Goal: Find specific page/section: Find specific page/section

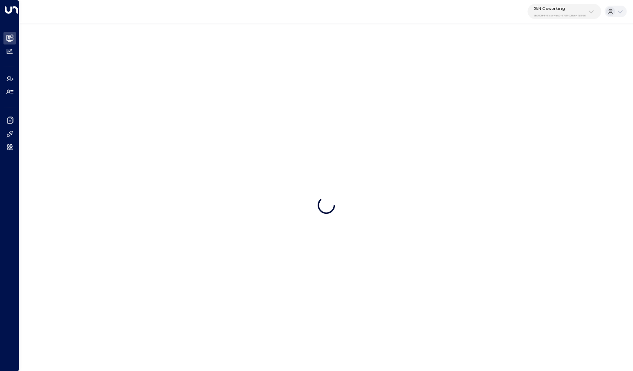
click at [555, 15] on p "3b9800f4-81ca-4ec0-8758-72fbe4763f36" at bounding box center [560, 15] width 52 height 3
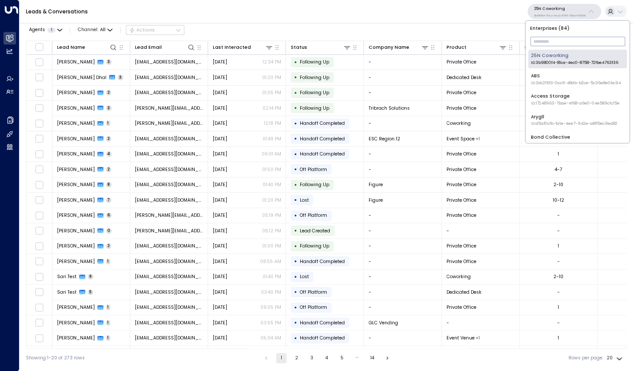
click at [543, 42] on input "text" at bounding box center [577, 42] width 95 height 14
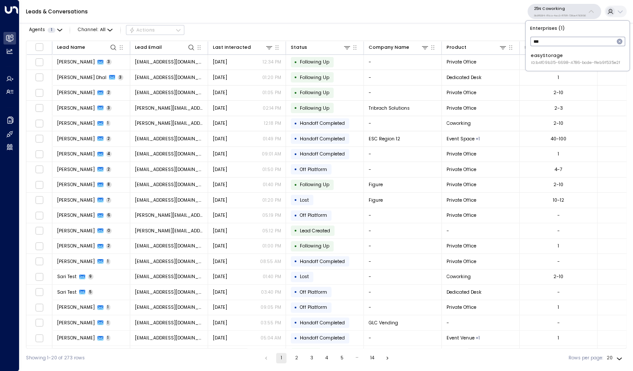
type input "***"
click at [541, 53] on div "easyStorage ID: b4f09b35-6698-4786-bcde-ffeb9f535e2f" at bounding box center [575, 58] width 89 height 13
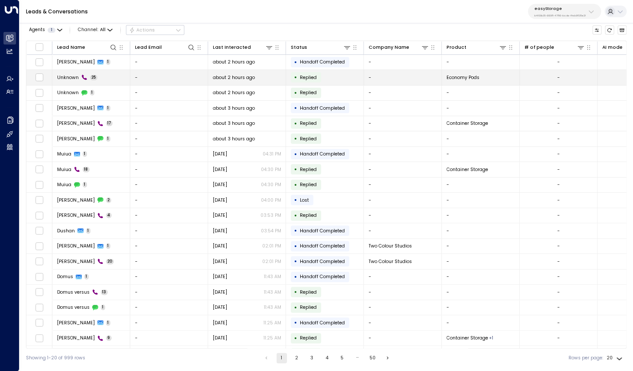
click at [74, 77] on span "Unknown" at bounding box center [68, 77] width 22 height 6
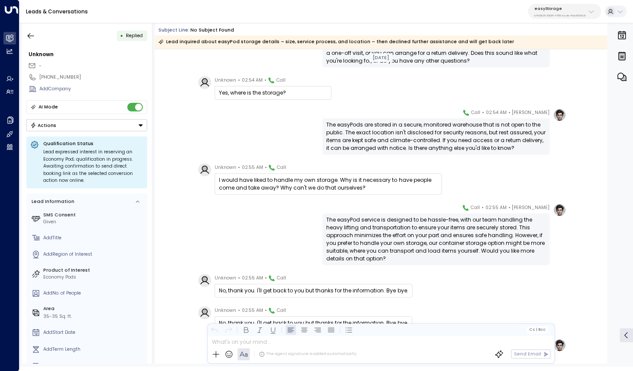
scroll to position [689, 0]
click at [28, 36] on icon "button" at bounding box center [30, 36] width 9 height 9
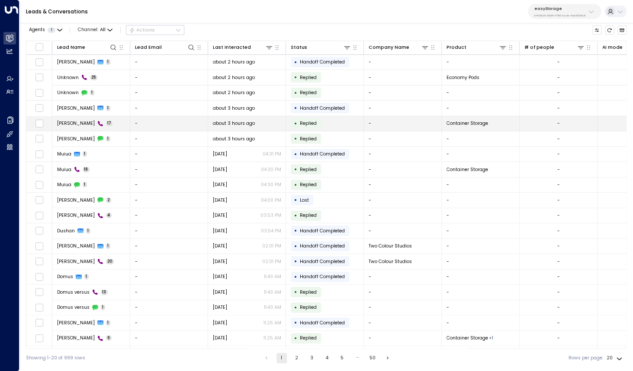
click at [79, 125] on span "[PERSON_NAME]" at bounding box center [76, 123] width 38 height 6
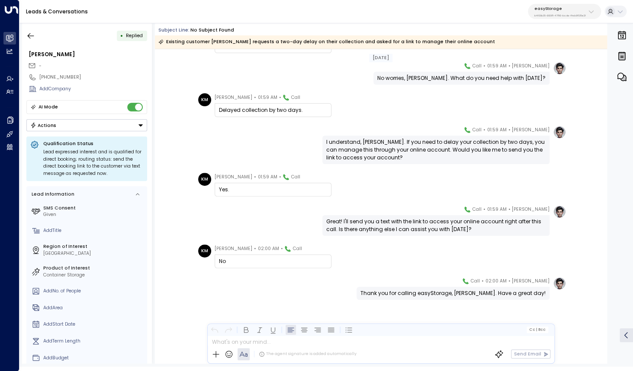
scroll to position [371, 0]
click at [30, 33] on icon "button" at bounding box center [30, 36] width 9 height 9
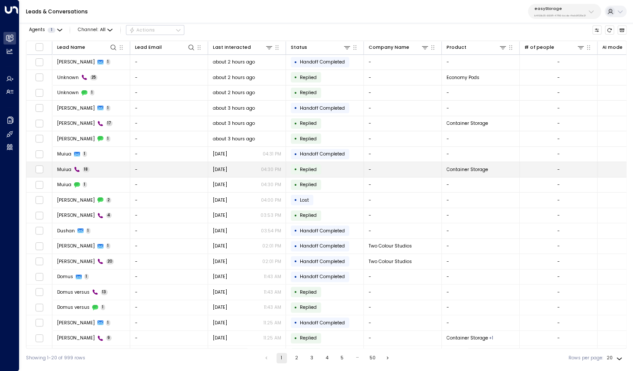
click at [73, 168] on div "Muiua 18" at bounding box center [73, 169] width 33 height 6
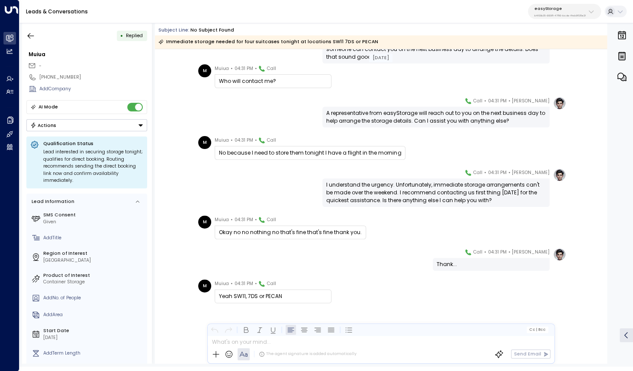
scroll to position [411, 0]
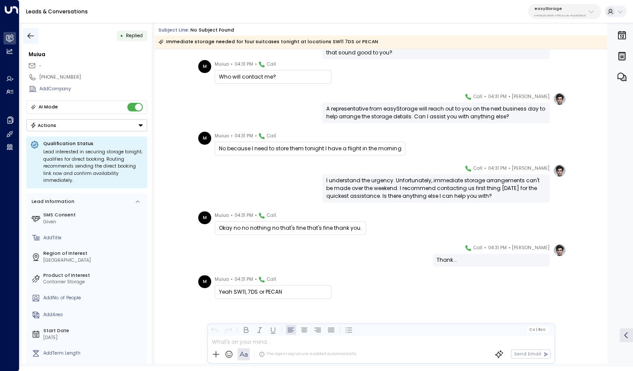
click at [34, 37] on icon "button" at bounding box center [30, 36] width 9 height 9
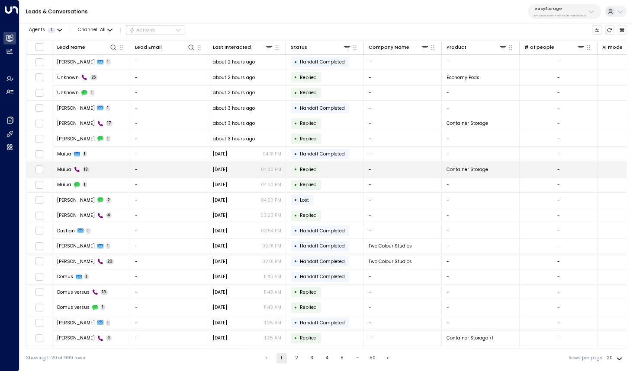
click at [67, 170] on span "Muiua" at bounding box center [64, 169] width 14 height 6
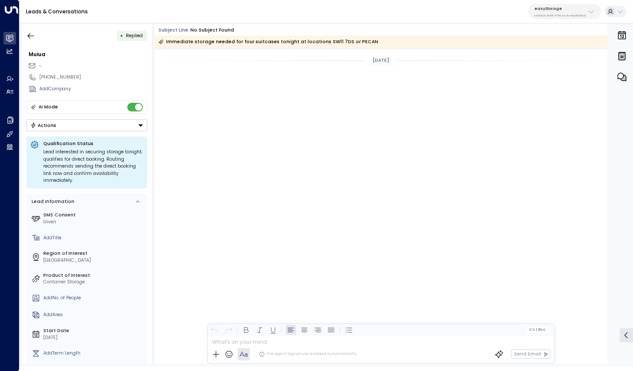
scroll to position [411, 0]
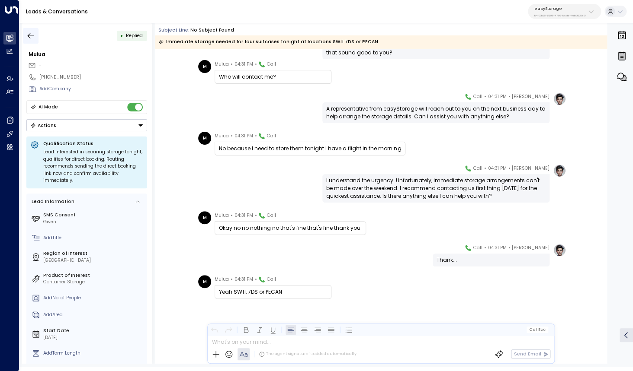
click at [34, 33] on icon "button" at bounding box center [30, 36] width 9 height 9
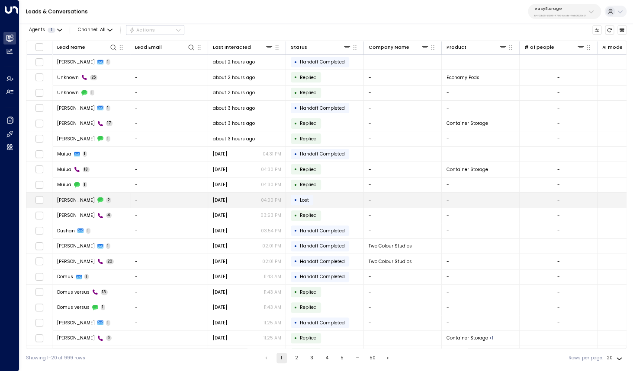
scroll to position [12, 0]
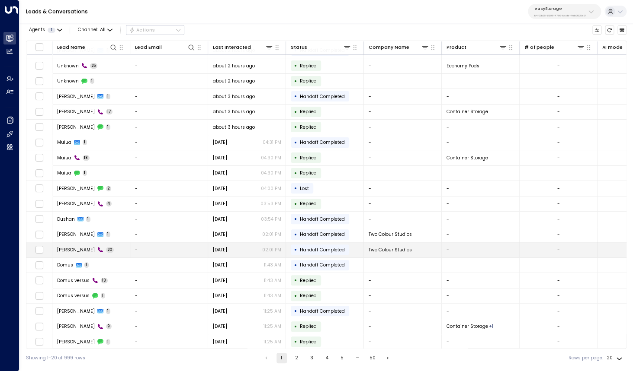
click at [78, 254] on td "[PERSON_NAME] 20" at bounding box center [91, 250] width 78 height 15
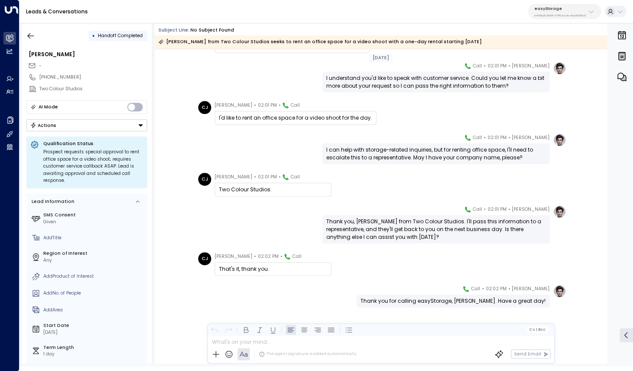
scroll to position [474, 0]
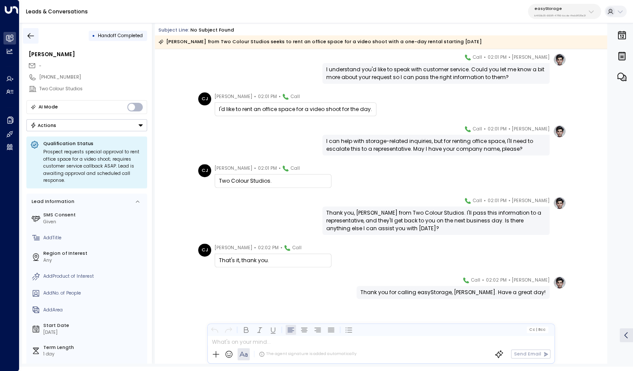
click at [30, 36] on icon "button" at bounding box center [31, 36] width 6 height 6
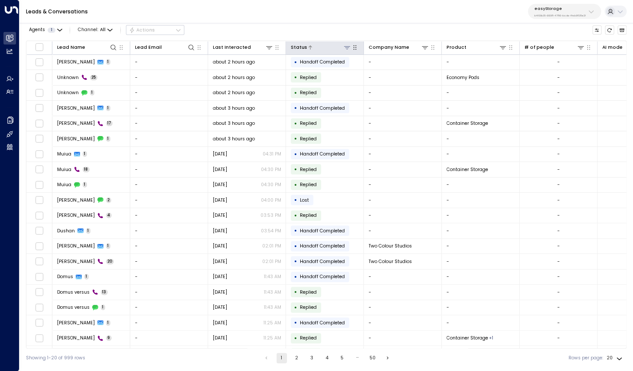
click at [346, 48] on icon at bounding box center [346, 47] width 7 height 7
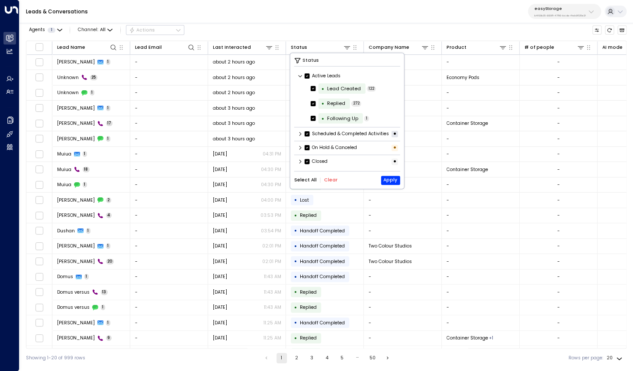
click at [327, 182] on button "Clear" at bounding box center [330, 180] width 13 height 5
click at [300, 162] on icon at bounding box center [300, 162] width 2 height 4
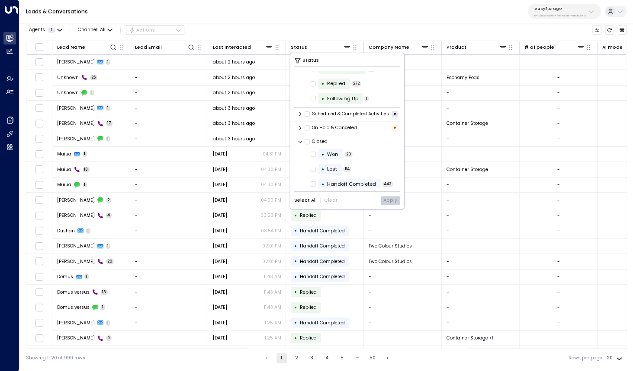
scroll to position [22, 0]
click at [390, 202] on button "Apply" at bounding box center [390, 200] width 19 height 9
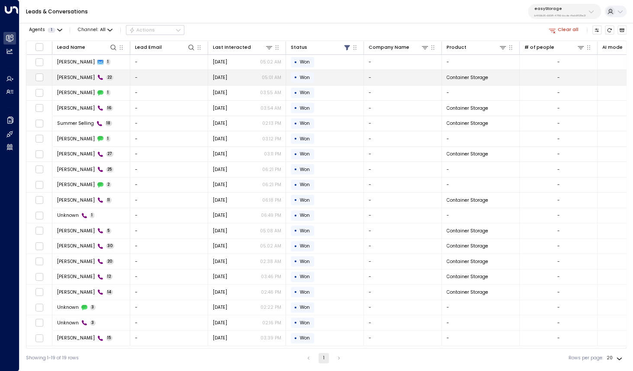
click at [70, 77] on span "[PERSON_NAME]" at bounding box center [76, 77] width 38 height 6
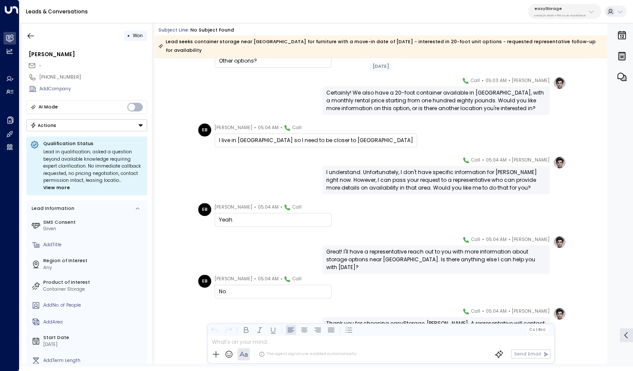
scroll to position [585, 0]
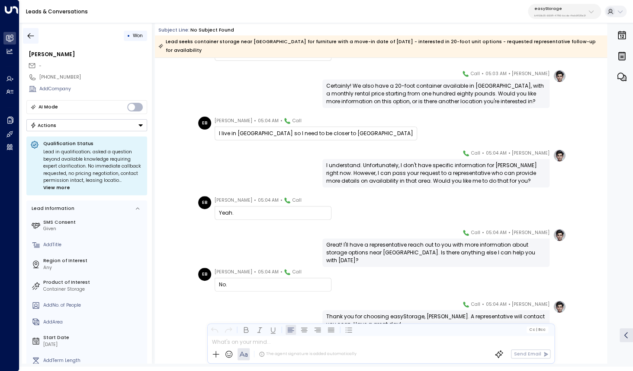
click at [32, 37] on icon "button" at bounding box center [30, 36] width 9 height 9
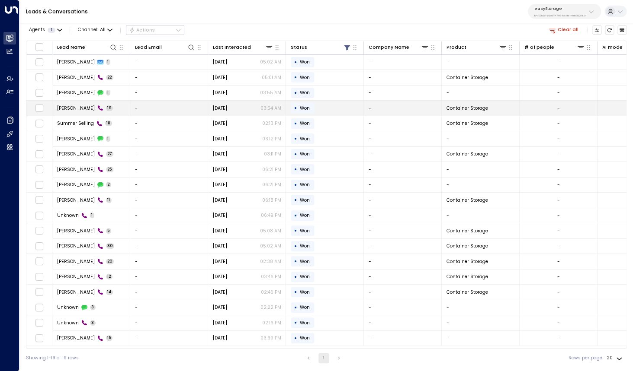
click at [70, 108] on span "[PERSON_NAME]" at bounding box center [76, 108] width 38 height 6
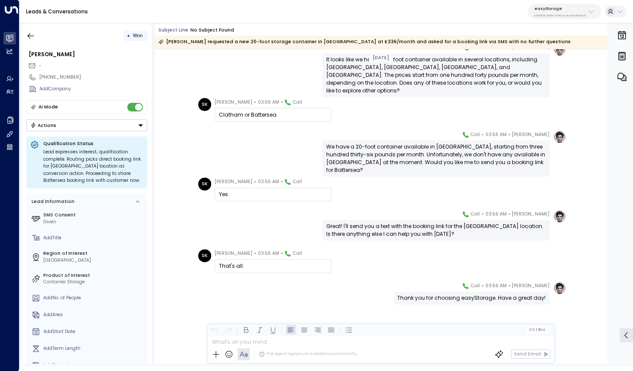
scroll to position [354, 0]
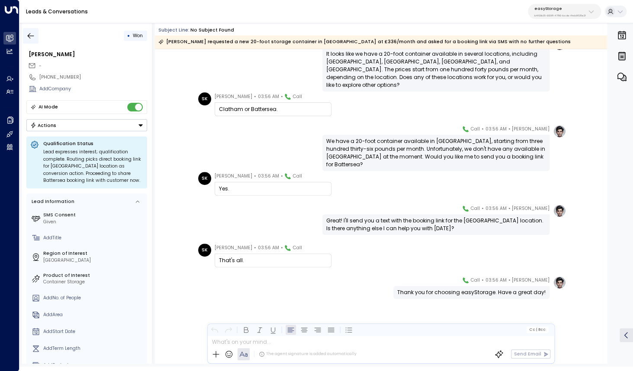
click at [35, 33] on icon "button" at bounding box center [30, 36] width 9 height 9
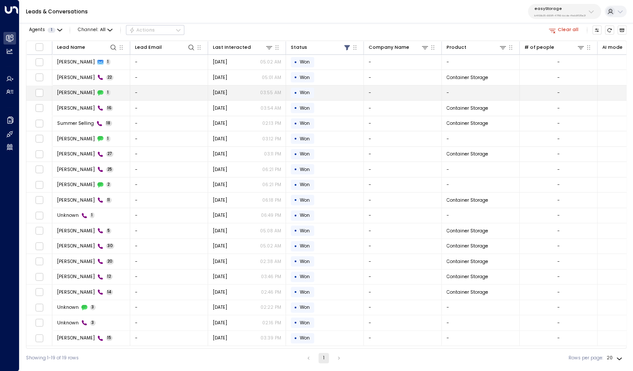
click at [64, 90] on span "[PERSON_NAME]" at bounding box center [76, 93] width 38 height 6
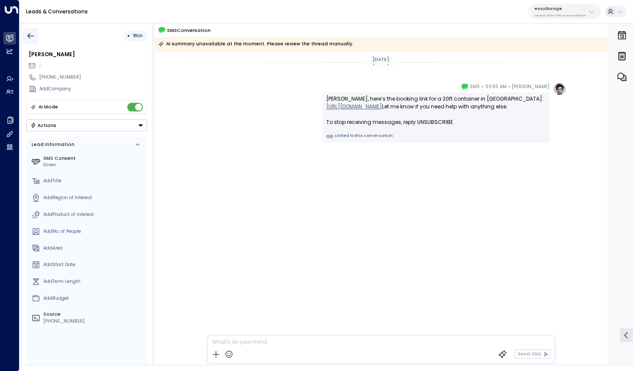
click at [32, 35] on icon "button" at bounding box center [30, 36] width 9 height 9
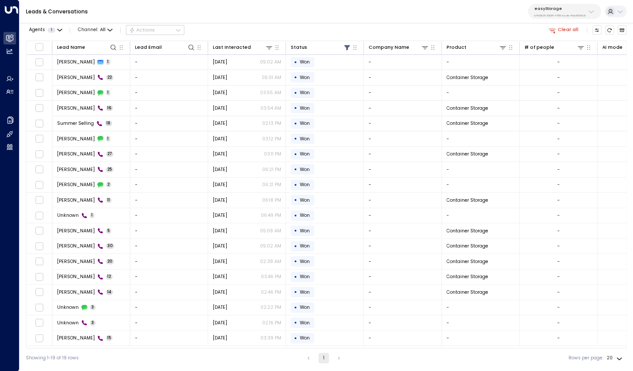
click at [571, 32] on button "Clear all" at bounding box center [563, 30] width 35 height 9
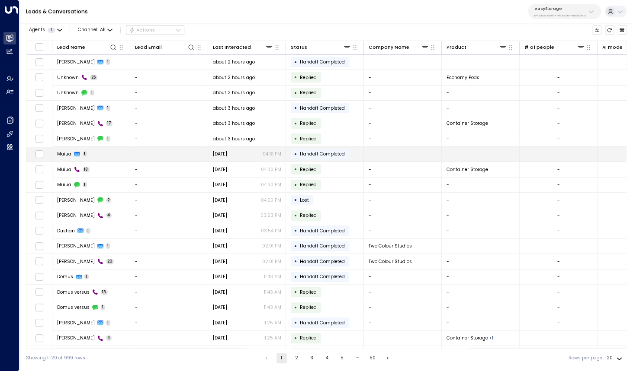
scroll to position [13, 0]
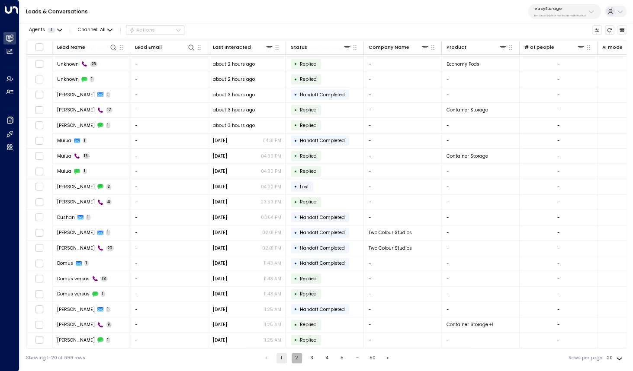
click at [293, 359] on button "2" at bounding box center [296, 358] width 10 height 10
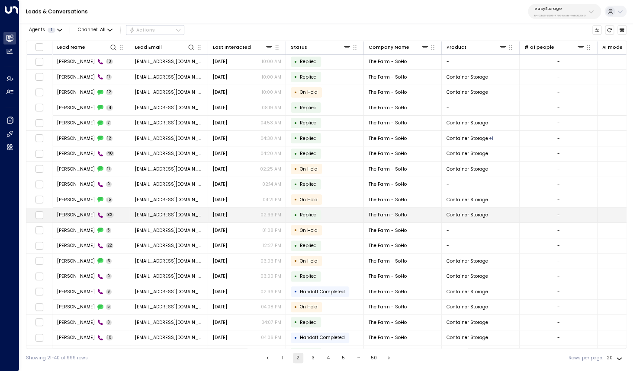
click at [80, 218] on span "[PERSON_NAME]" at bounding box center [76, 215] width 38 height 6
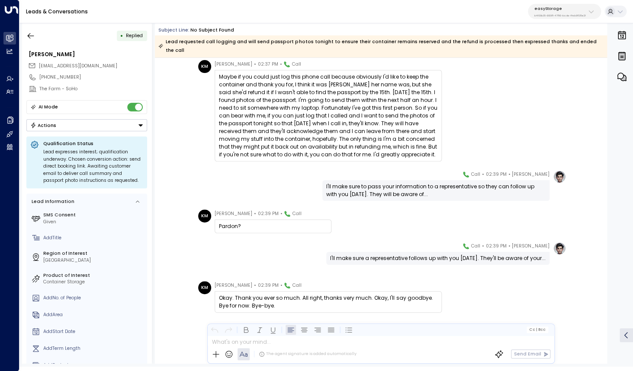
scroll to position [1069, 0]
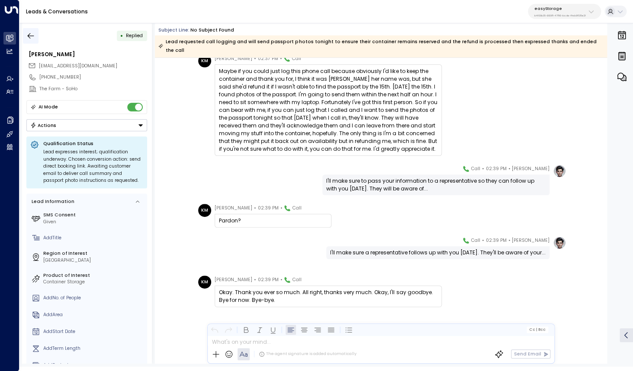
click at [29, 32] on icon "button" at bounding box center [30, 36] width 9 height 9
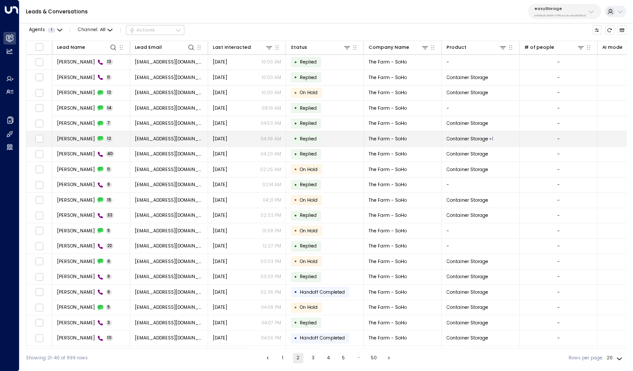
click at [72, 141] on span "[PERSON_NAME]" at bounding box center [76, 139] width 38 height 6
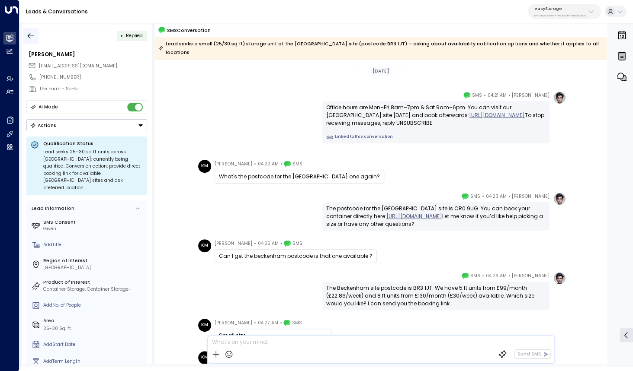
click at [31, 35] on icon "button" at bounding box center [30, 36] width 9 height 9
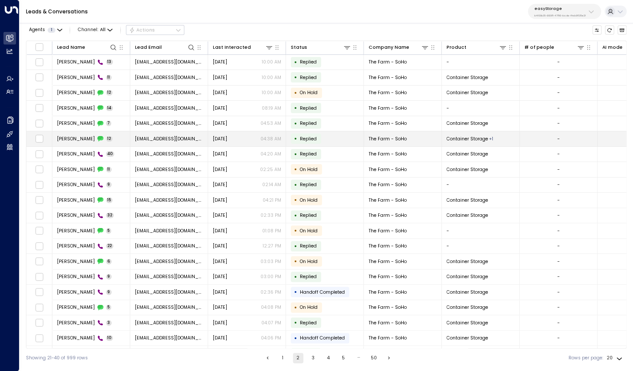
scroll to position [13, 0]
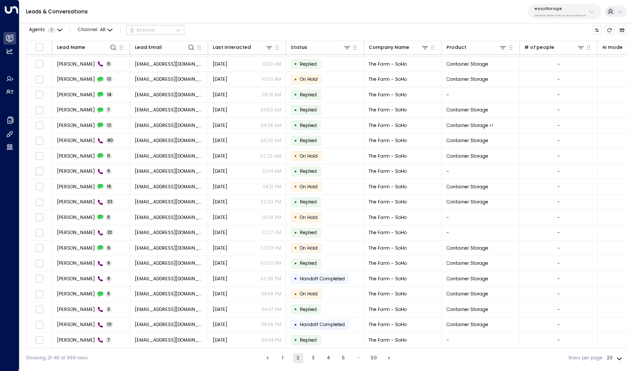
click at [311, 358] on button "3" at bounding box center [313, 358] width 10 height 10
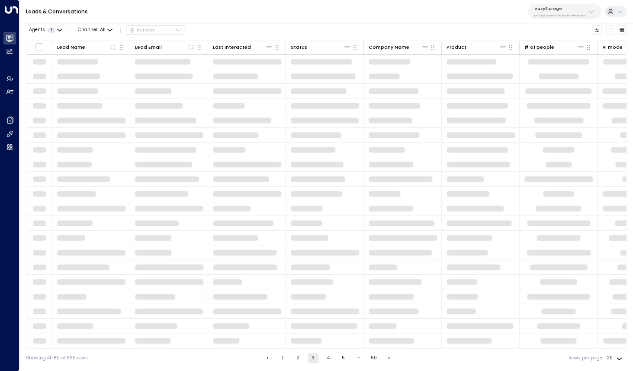
scroll to position [0, 0]
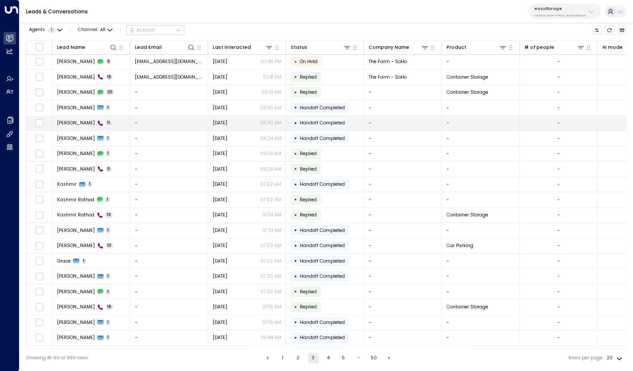
click at [71, 125] on span "[PERSON_NAME]" at bounding box center [76, 123] width 38 height 6
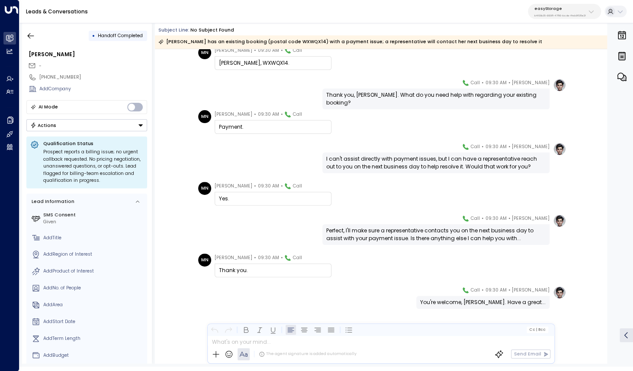
scroll to position [156, 0]
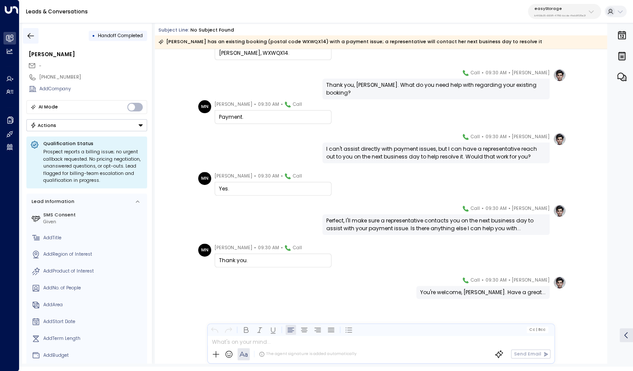
click at [31, 33] on icon "button" at bounding box center [30, 36] width 9 height 9
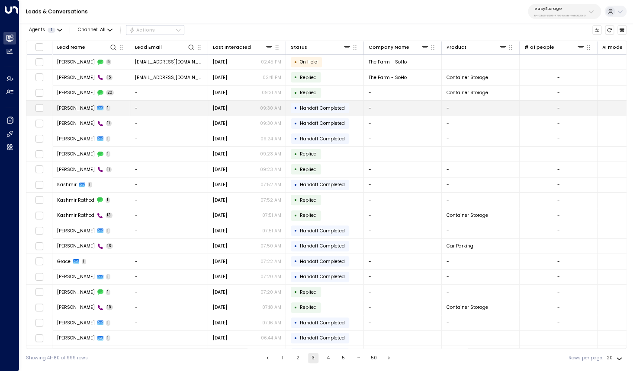
click at [69, 112] on td "[PERSON_NAME] 1" at bounding box center [91, 108] width 78 height 15
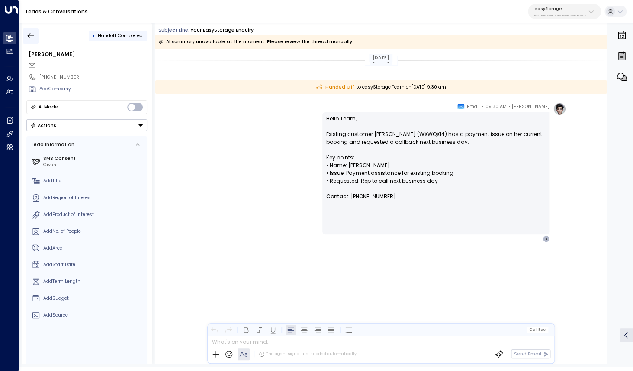
click at [32, 36] on icon "button" at bounding box center [30, 36] width 9 height 9
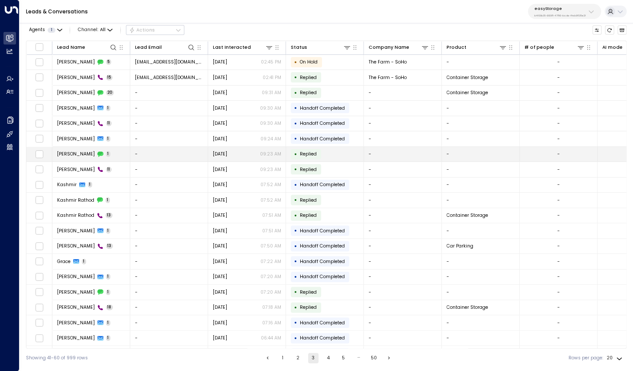
click at [73, 155] on span "[PERSON_NAME]" at bounding box center [76, 154] width 38 height 6
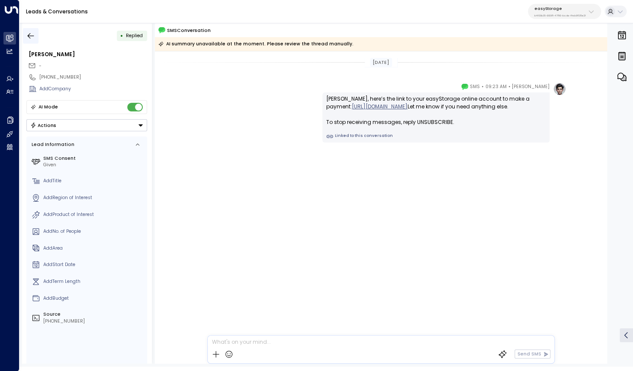
click at [30, 35] on icon "button" at bounding box center [30, 36] width 9 height 9
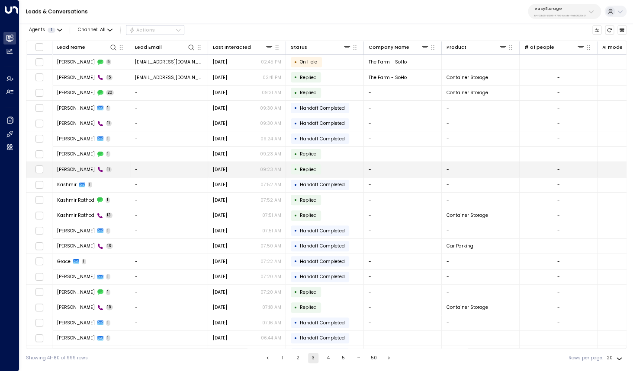
click at [67, 174] on td "[PERSON_NAME] 11" at bounding box center [91, 169] width 78 height 15
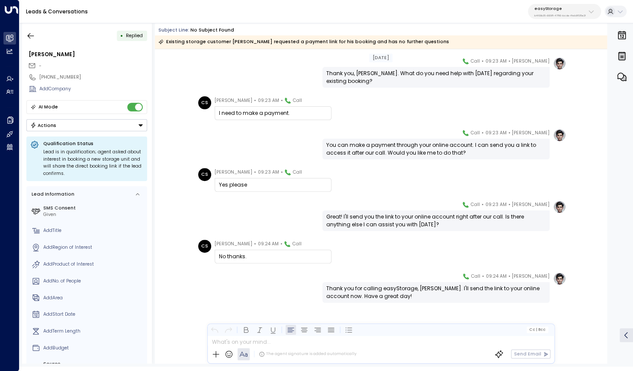
scroll to position [171, 0]
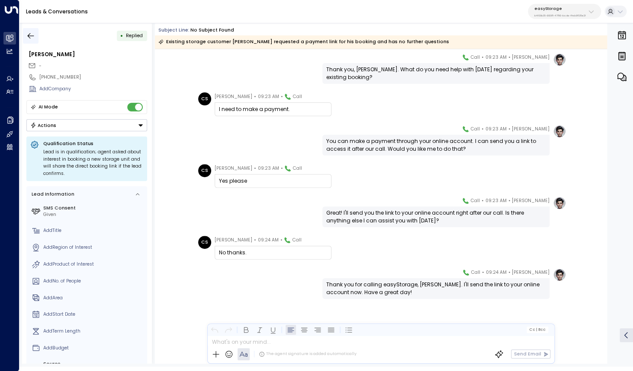
click at [27, 37] on icon "button" at bounding box center [30, 36] width 9 height 9
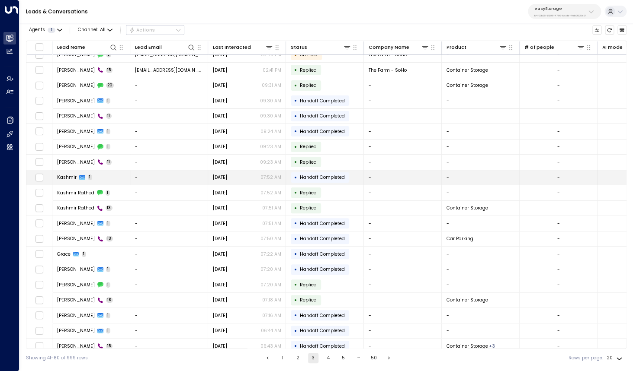
scroll to position [13, 0]
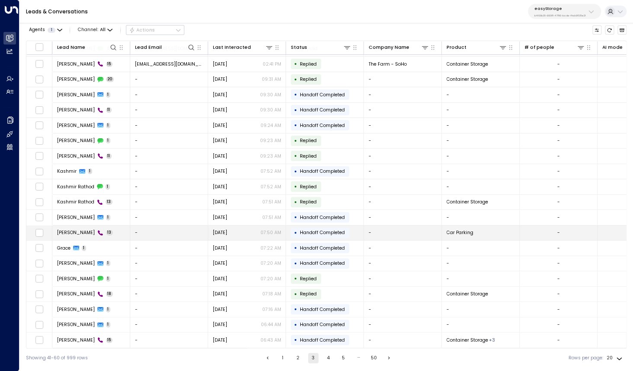
click at [74, 231] on span "[PERSON_NAME]" at bounding box center [76, 233] width 38 height 6
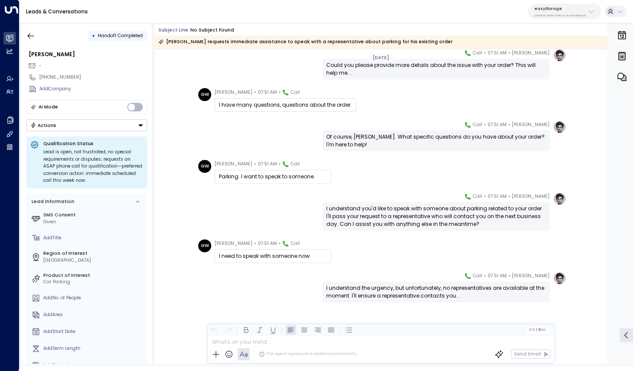
scroll to position [235, 0]
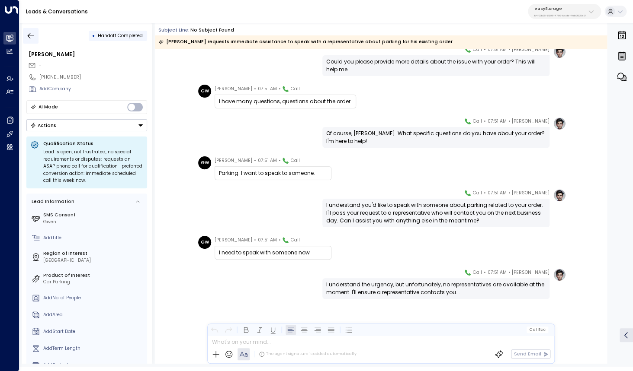
click at [33, 37] on icon "button" at bounding box center [30, 36] width 9 height 9
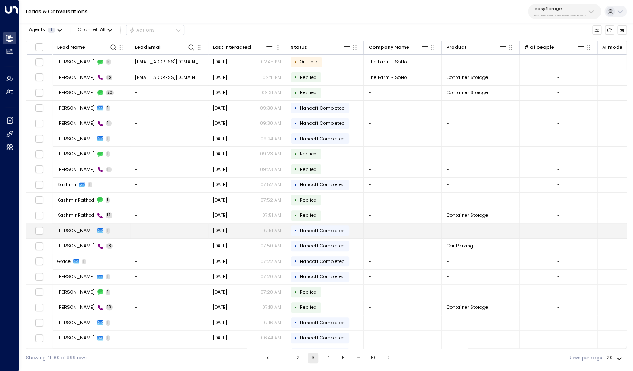
scroll to position [13, 0]
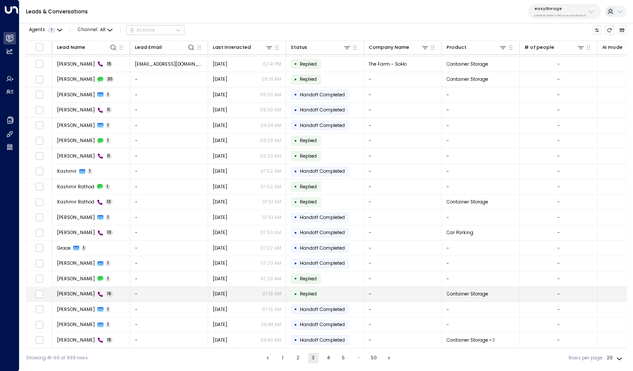
click at [74, 295] on span "[PERSON_NAME]" at bounding box center [76, 294] width 38 height 6
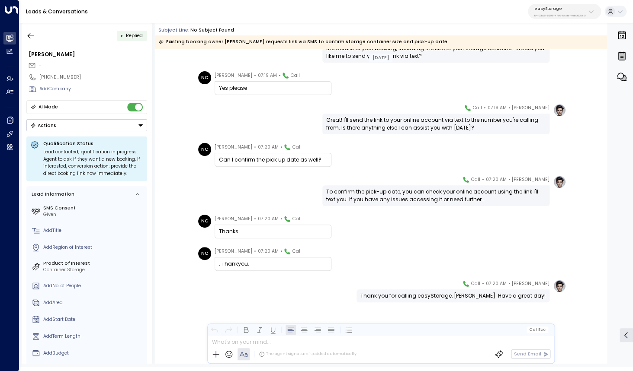
scroll to position [396, 0]
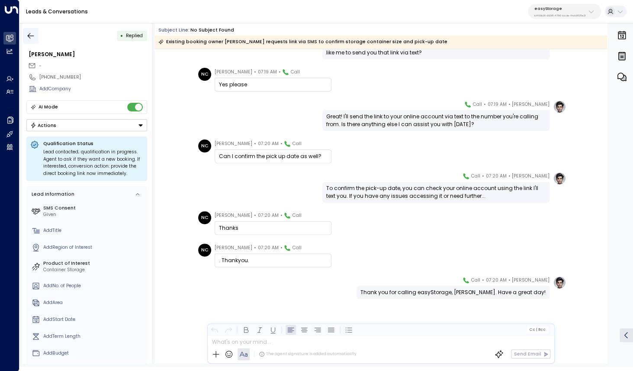
click at [32, 34] on icon "button" at bounding box center [30, 36] width 9 height 9
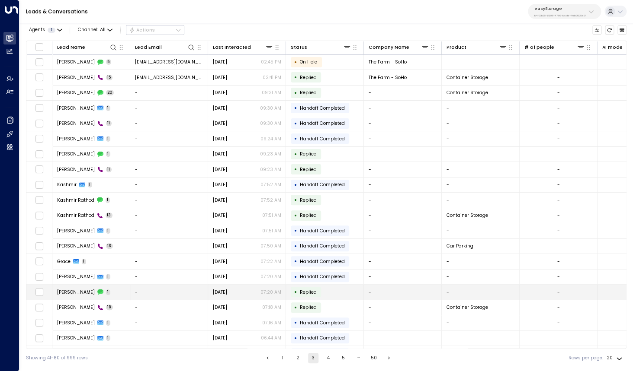
click at [80, 293] on span "[PERSON_NAME]" at bounding box center [76, 292] width 38 height 6
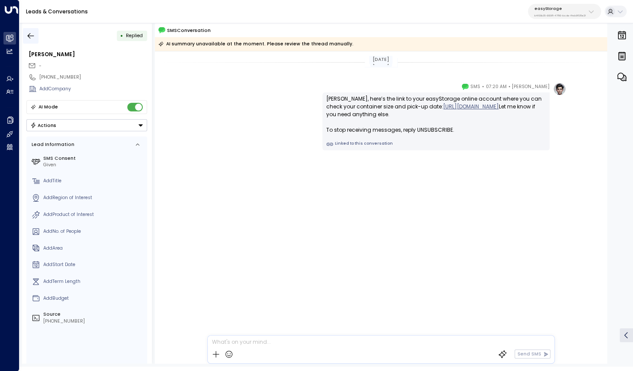
click at [31, 38] on icon "button" at bounding box center [30, 36] width 9 height 9
